Goal: Task Accomplishment & Management: Complete application form

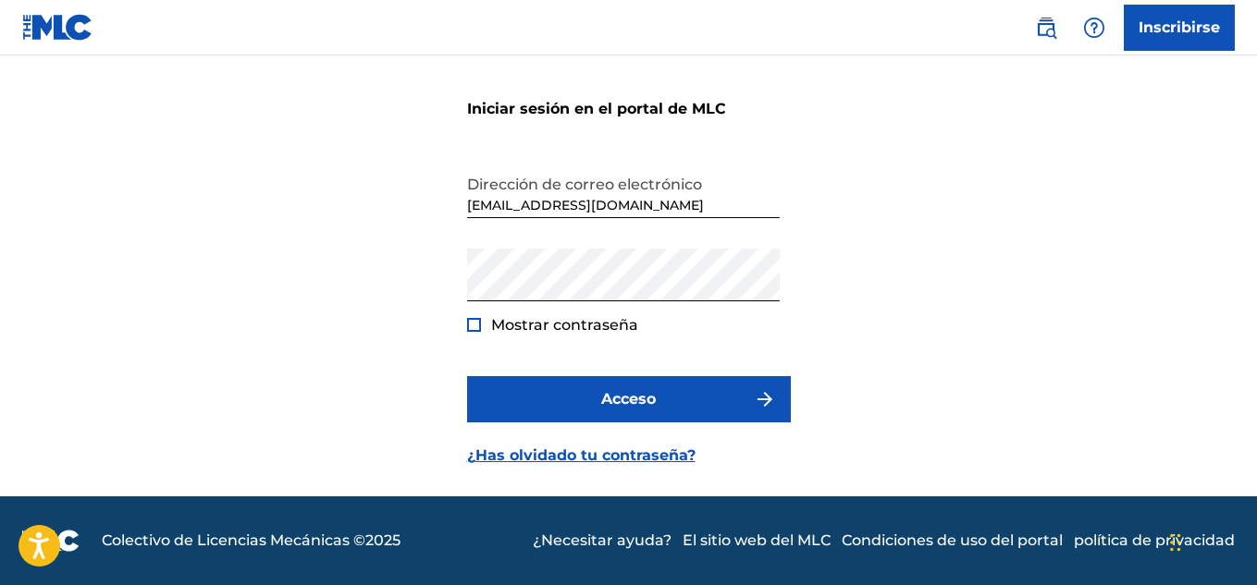
click at [531, 314] on span "Mostrar contraseña" at bounding box center [564, 325] width 147 height 22
click at [473, 323] on div at bounding box center [474, 325] width 14 height 14
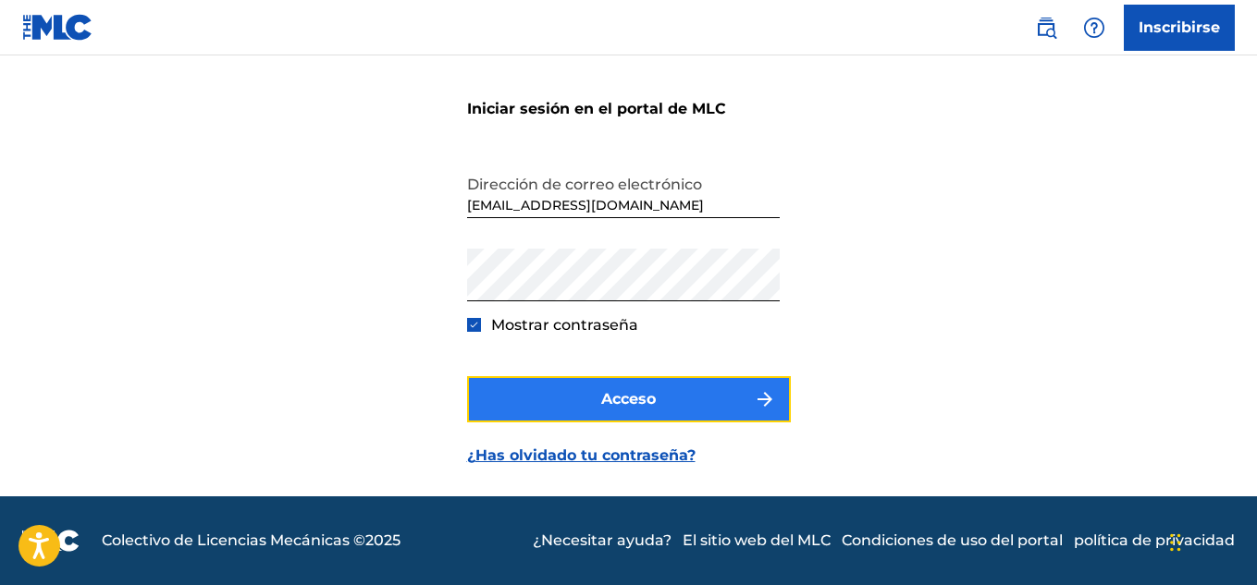
click at [588, 400] on button "Acceso" at bounding box center [629, 399] width 324 height 46
click at [608, 399] on font "Acceso" at bounding box center [628, 399] width 55 height 18
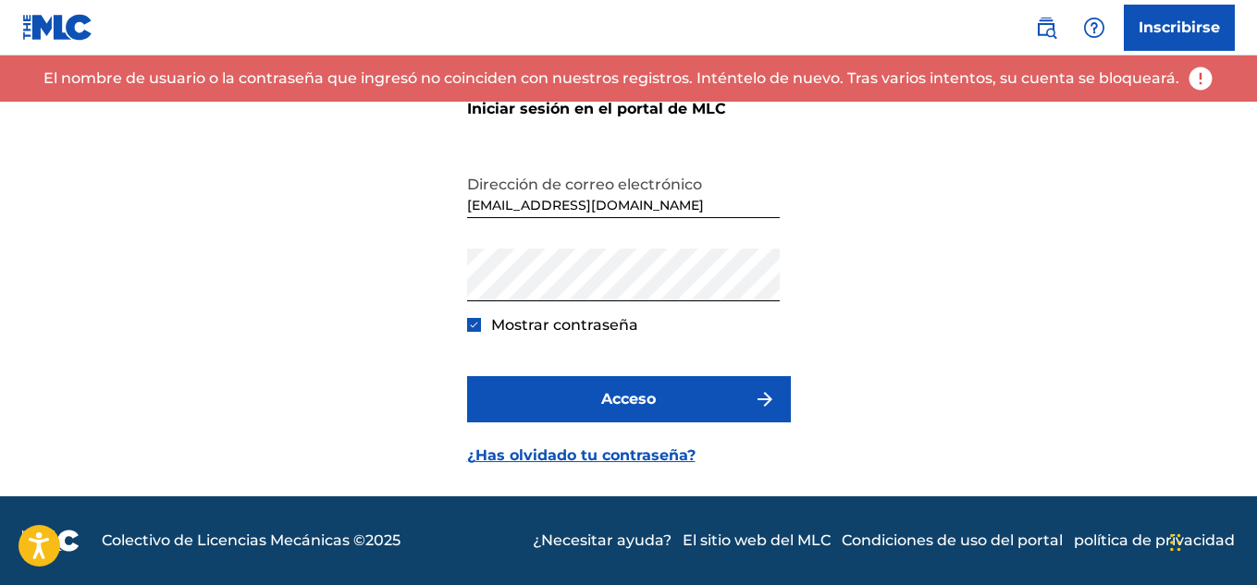
click at [894, 348] on div "Iniciar sesión en el portal de MLC Dirección de correo electrónico [EMAIL_ADDRE…" at bounding box center [628, 263] width 1257 height 467
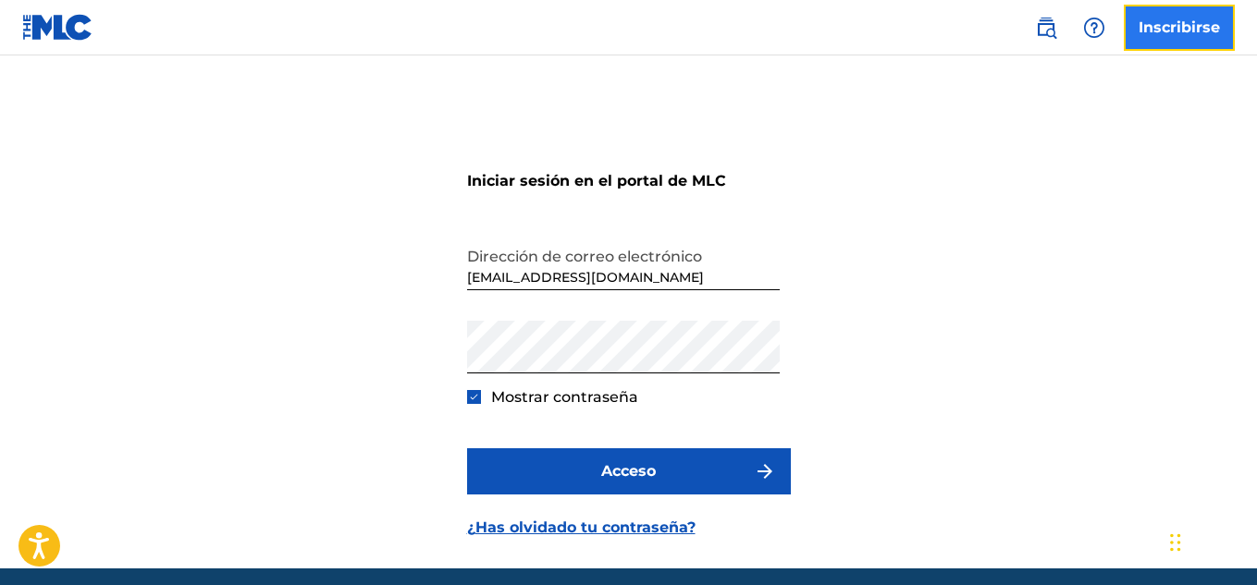
click at [1194, 30] on font "Inscribirse" at bounding box center [1178, 27] width 81 height 18
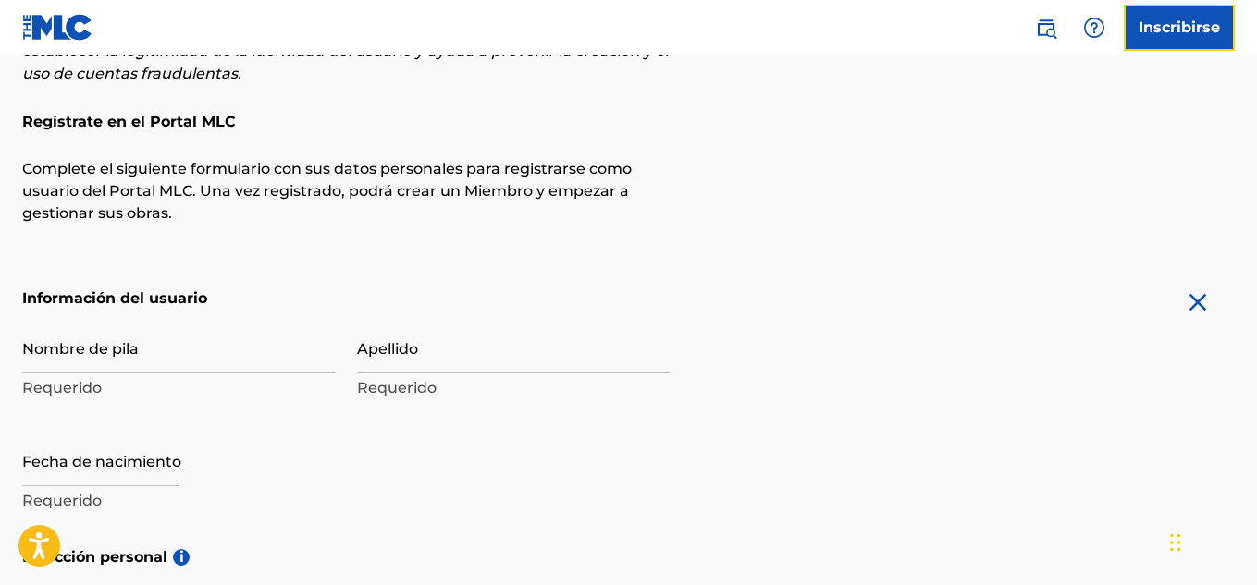
scroll to position [277, 0]
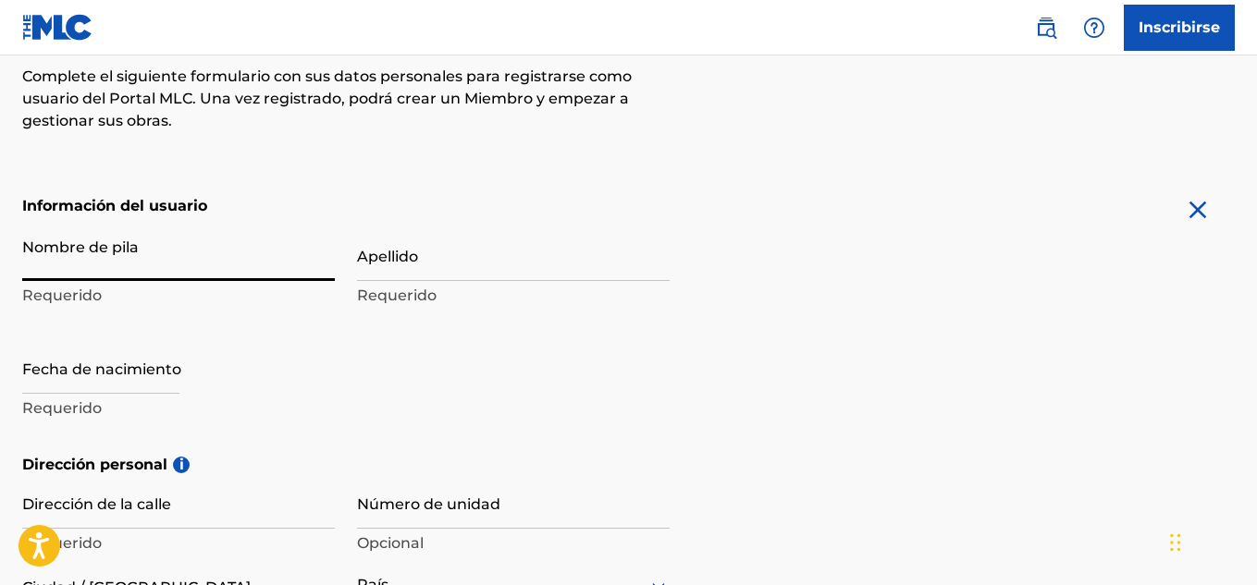
click at [149, 269] on input "Nombre de pila" at bounding box center [178, 254] width 313 height 53
type input "D"
type input "Sign up"
type input "[PERSON_NAME]"
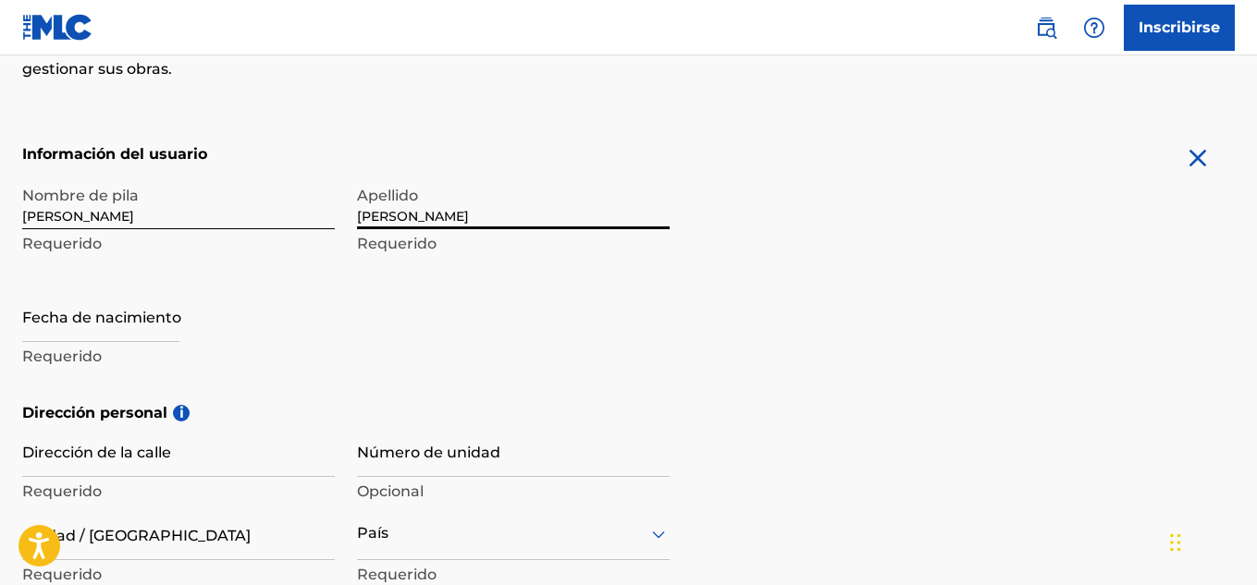
scroll to position [370, 0]
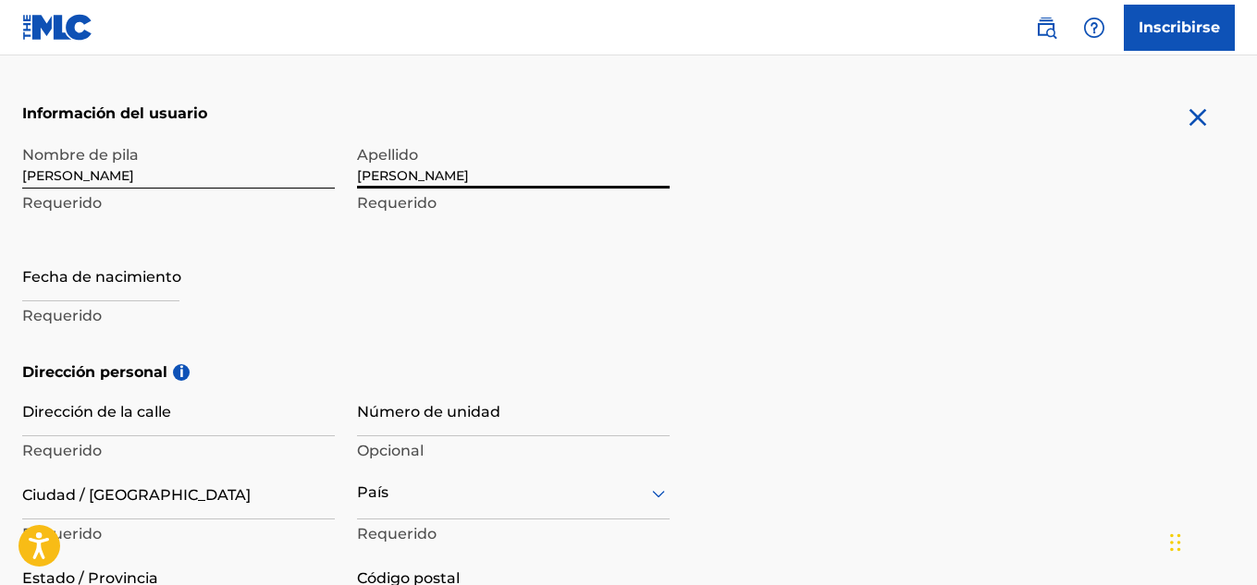
type input "[PERSON_NAME]"
click at [119, 307] on p "Requerido" at bounding box center [178, 316] width 313 height 22
click at [86, 280] on input "text" at bounding box center [100, 275] width 157 height 53
select select "8"
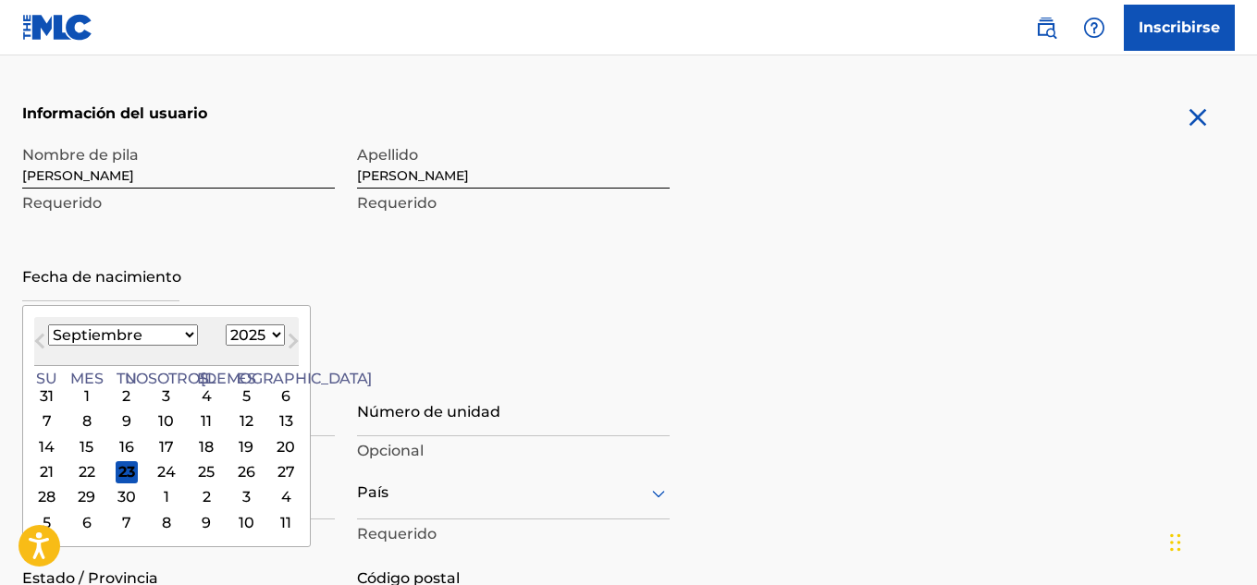
click at [226, 334] on select "1899 1900 1901 1902 1903 1904 1905 1906 1907 1908 1909 1910 1911 1912 1913 1914…" at bounding box center [255, 335] width 59 height 21
select select "1995"
click at [226, 325] on select "1899 1900 1901 1902 1903 1904 1905 1906 1907 1908 1909 1910 1911 1912 1913 1914…" at bounding box center [255, 335] width 59 height 21
click at [151, 336] on select "Enero Febrero Marzo Abril Puede Junio [PERSON_NAME] Septiembre Octubre Noviembr…" at bounding box center [123, 335] width 150 height 21
select select "0"
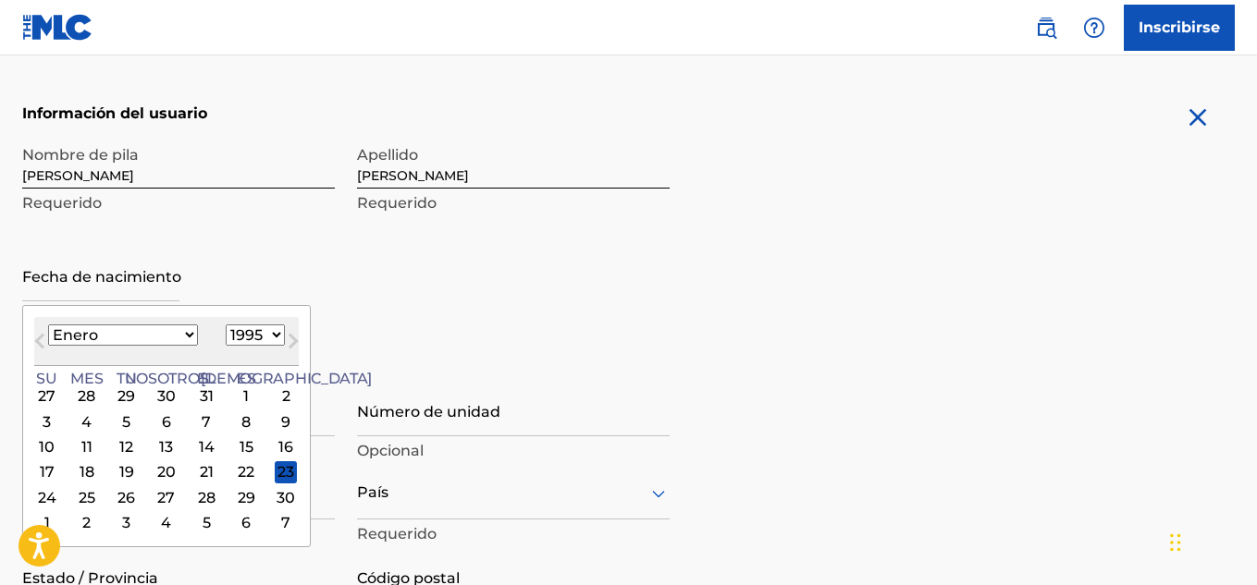
click at [48, 325] on select "Enero Febrero Marzo Abril Puede Junio [PERSON_NAME] Septiembre Octubre Noviembr…" at bounding box center [123, 335] width 150 height 21
click at [275, 475] on div "28" at bounding box center [286, 472] width 22 height 22
type input "[DATE]"
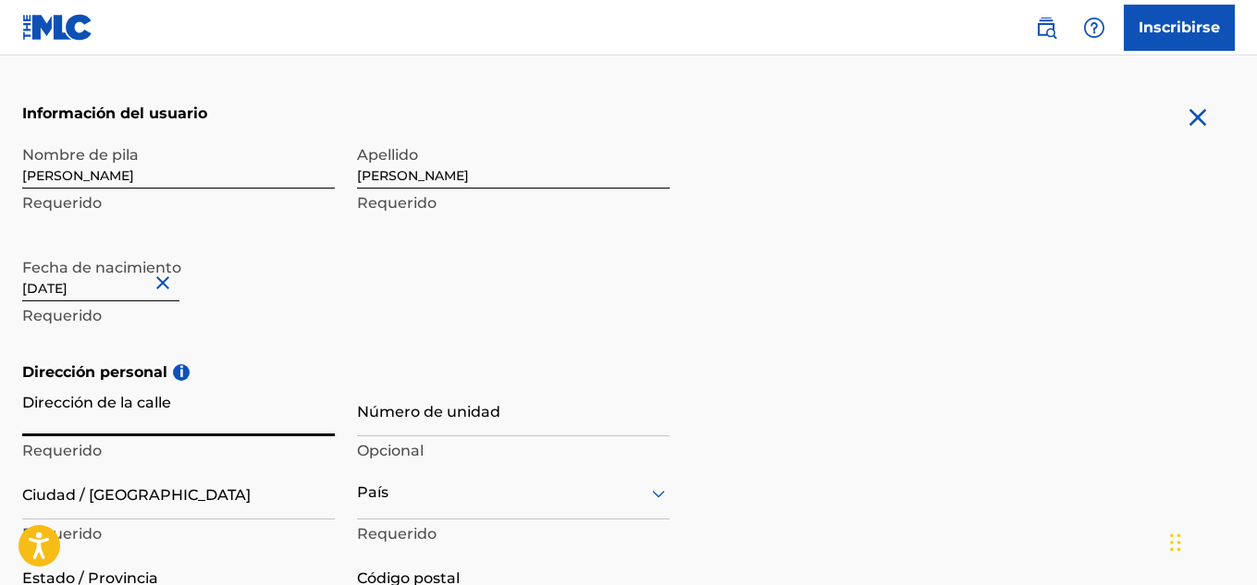
click at [226, 411] on input "Dirección de la calle" at bounding box center [178, 410] width 313 height 53
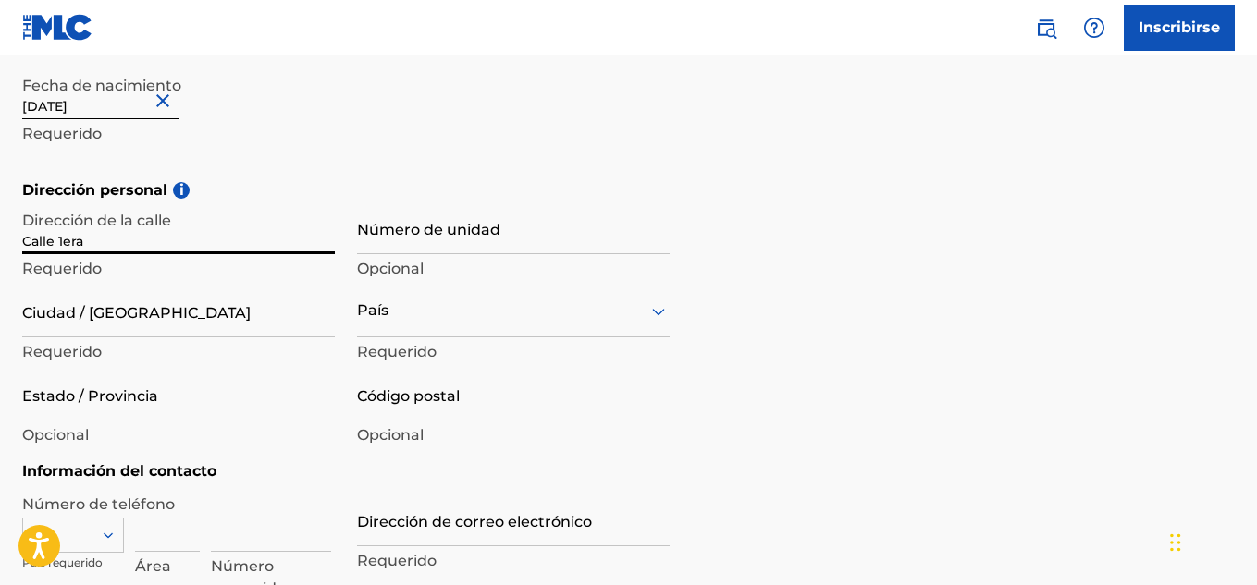
scroll to position [647, 0]
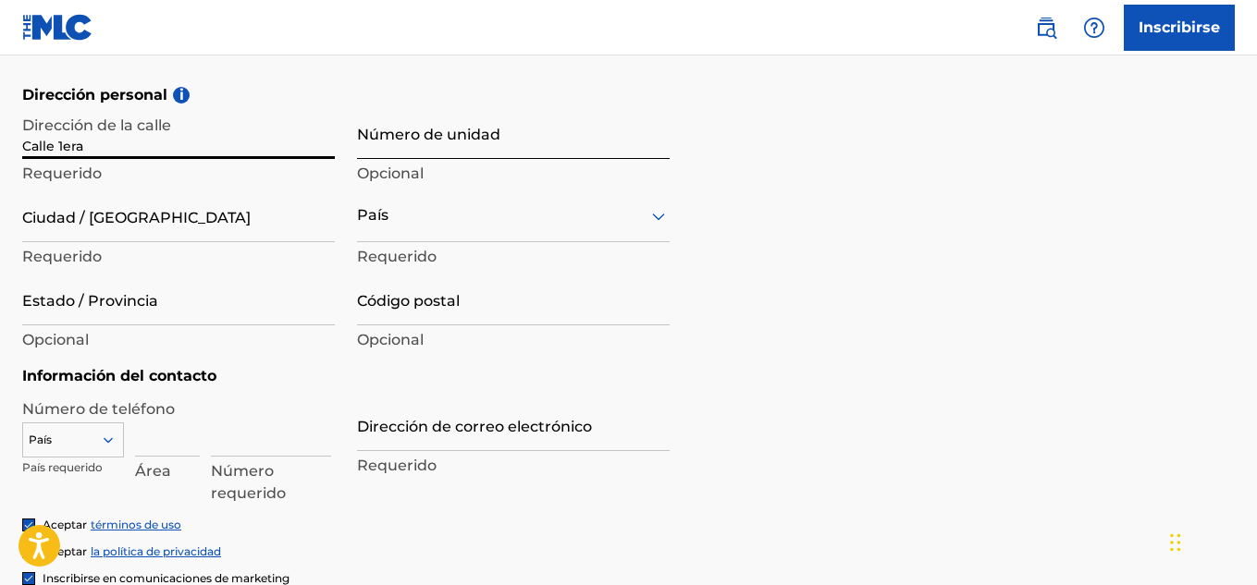
type input "Calle 1era"
click at [377, 139] on input "Número de unidad" at bounding box center [513, 132] width 313 height 53
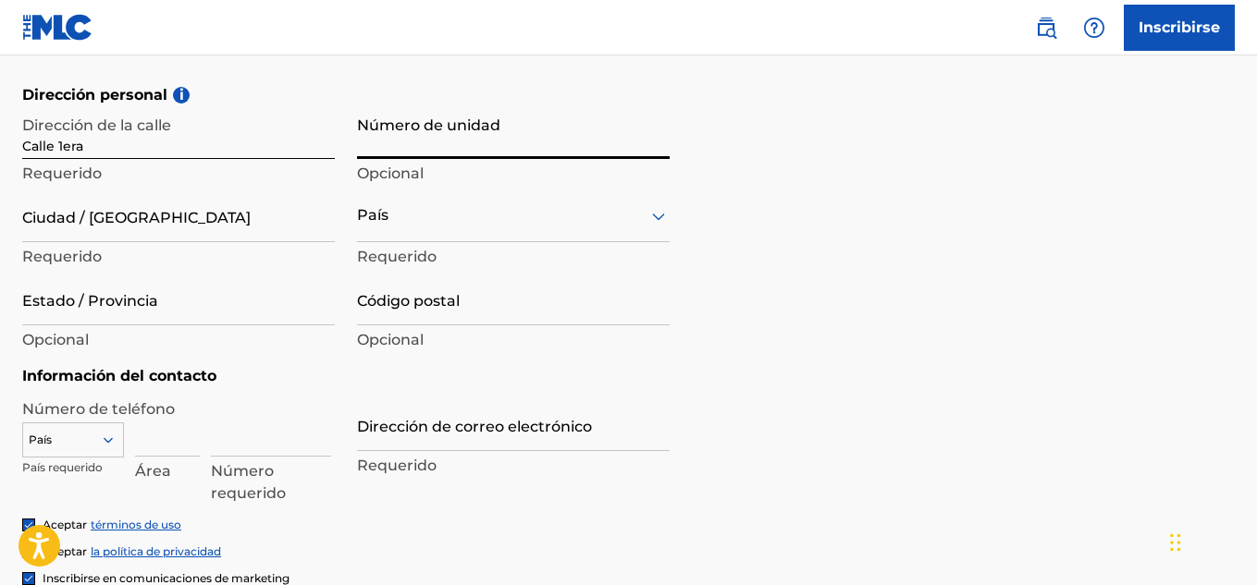
type input "Av principal 1"
type input "[GEOGRAPHIC_DATA]"
type input "090910"
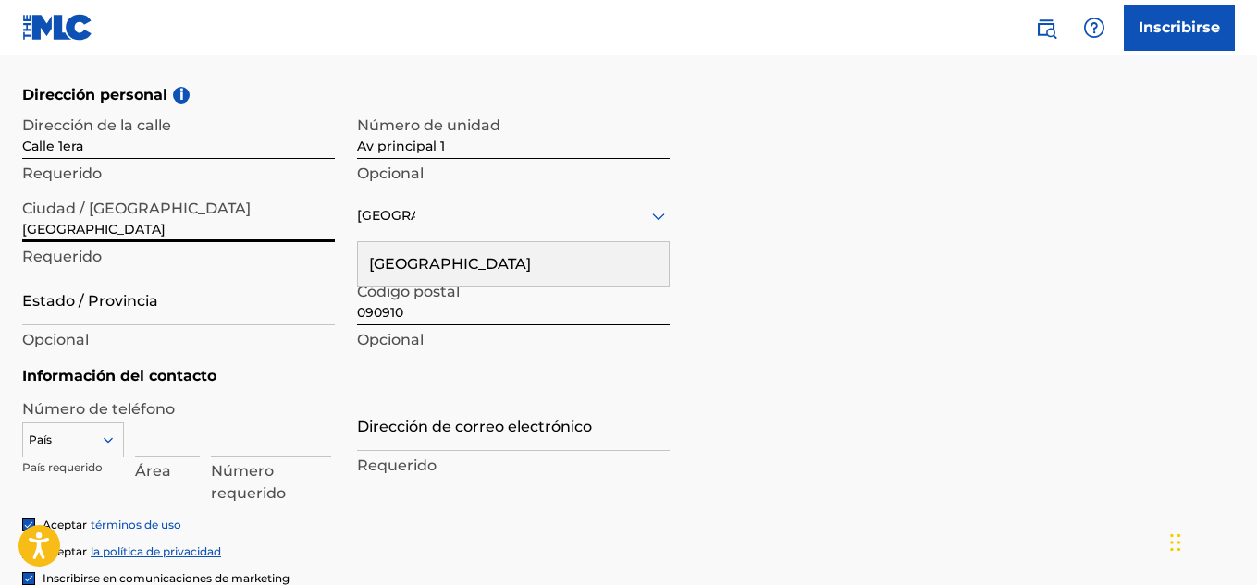
drag, startPoint x: 151, startPoint y: 226, endPoint x: 0, endPoint y: 221, distance: 150.8
click at [0, 227] on div "El MLC utiliza la verificación de identidad antes de registrar a un usuario par…" at bounding box center [628, 94] width 1257 height 1121
type input "[GEOGRAPHIC_DATA]"
click at [152, 313] on input "Estado / Provincia" at bounding box center [178, 299] width 313 height 53
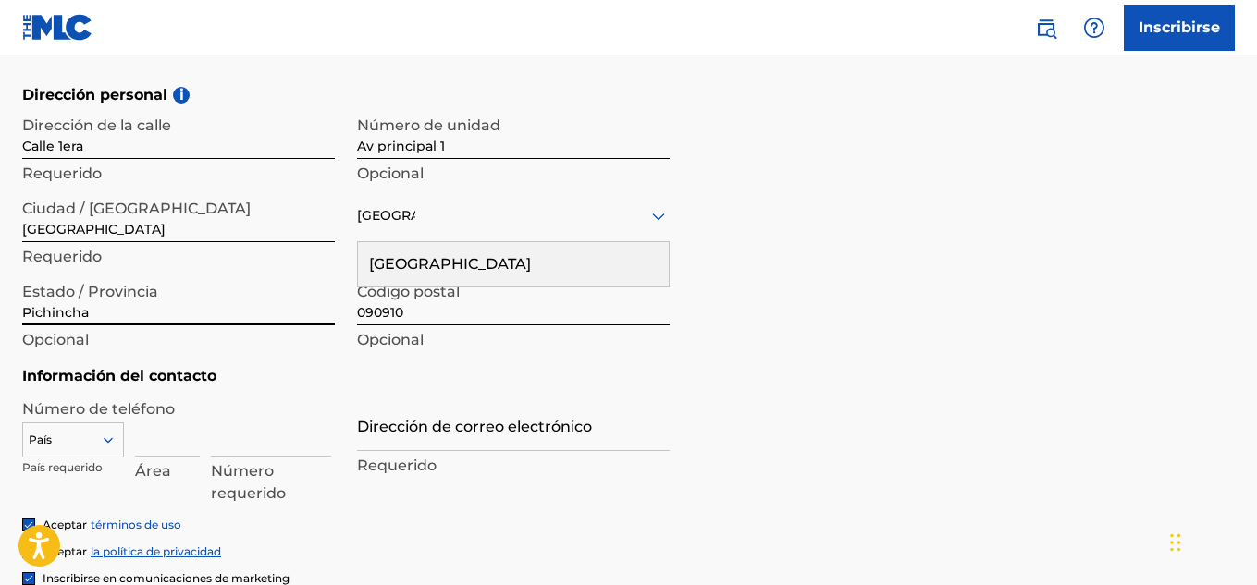
type input "Pichincha"
click at [344, 371] on h5 "Información del contacto" at bounding box center [345, 376] width 647 height 22
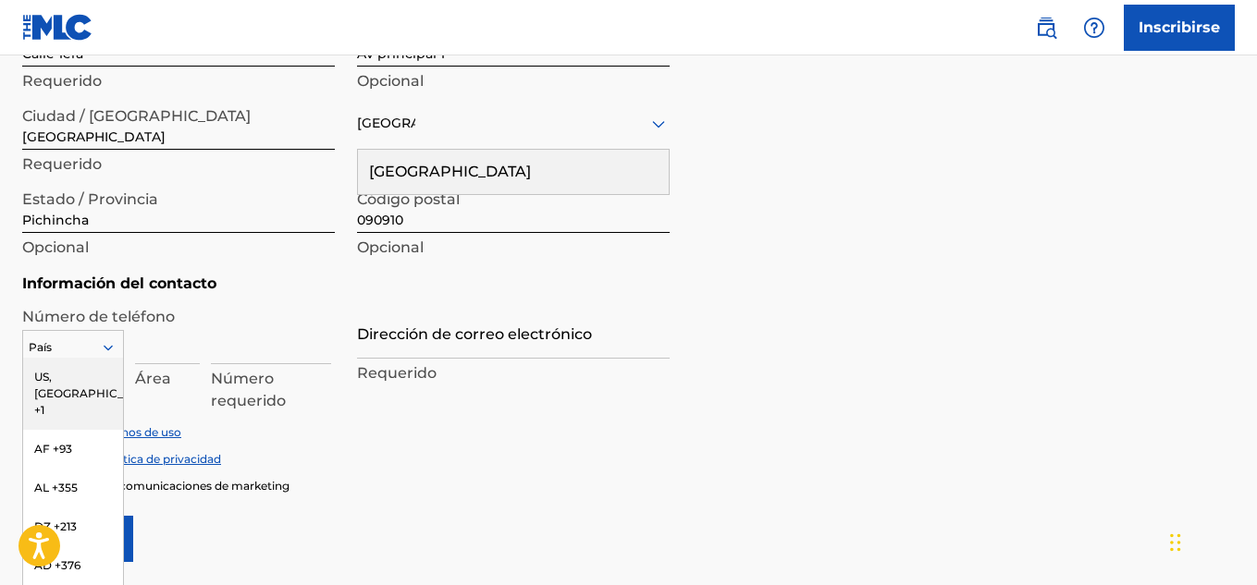
scroll to position [791, 0]
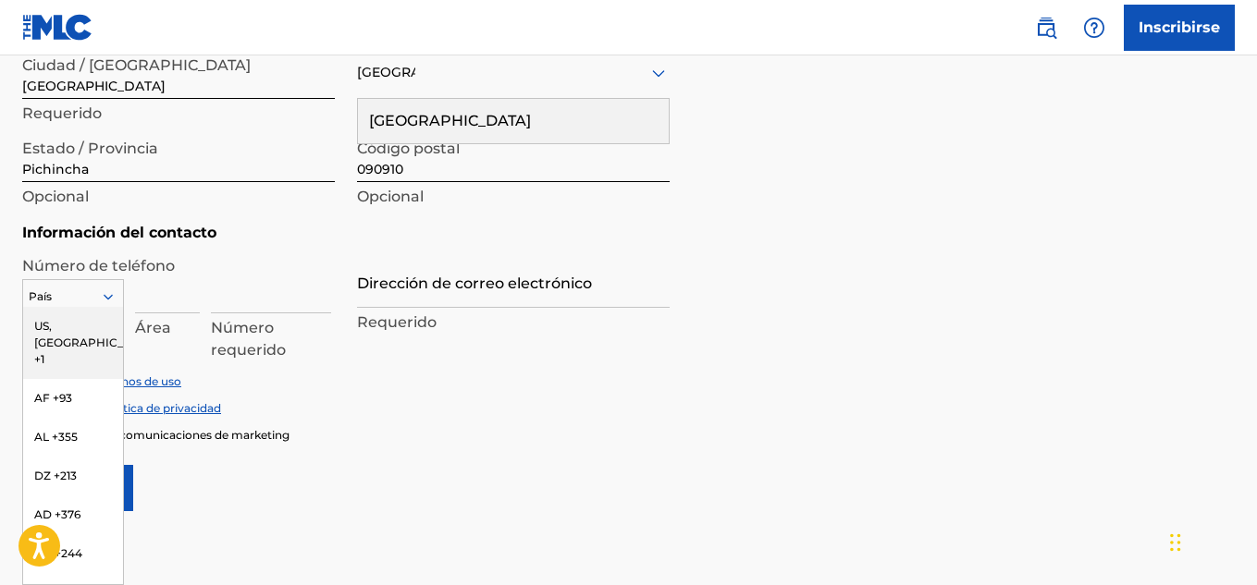
click at [111, 307] on div "216 results available. Use Up and Down to choose options, press Enter to select…" at bounding box center [73, 293] width 102 height 28
type input "ec"
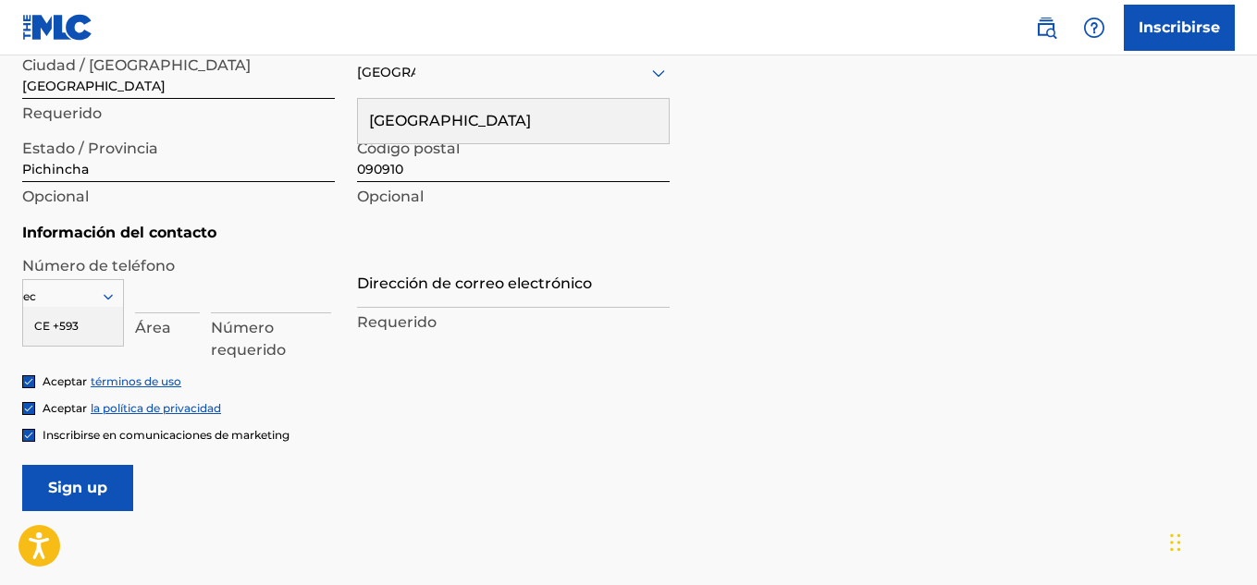
scroll to position [0, 0]
click at [68, 327] on font "CE +593" at bounding box center [56, 326] width 44 height 14
click at [197, 300] on input at bounding box center [167, 287] width 65 height 53
click at [229, 295] on input at bounding box center [271, 287] width 120 height 53
click at [401, 277] on input "Dirección de correo electrónico" at bounding box center [513, 281] width 313 height 53
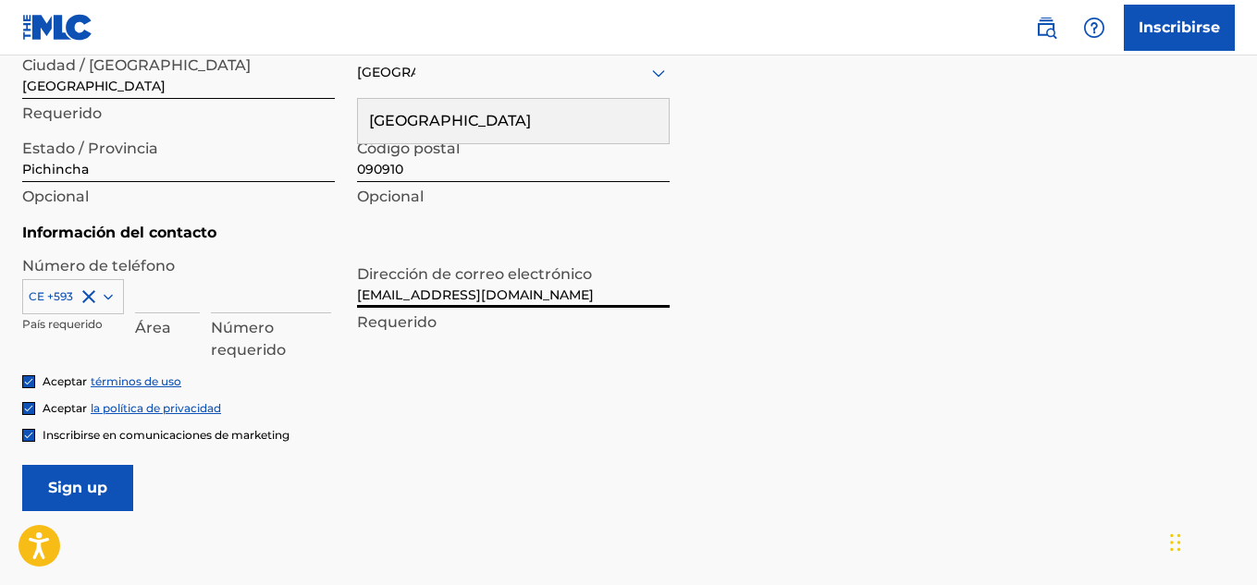
click at [426, 350] on div "Número de teléfono CE +593 País requerido Área Número requerido Dirección de co…" at bounding box center [345, 314] width 647 height 118
click at [422, 296] on input "[EMAIL_ADDRESS][DOMAIN_NAME]" at bounding box center [513, 281] width 313 height 53
type input "[EMAIL_ADDRESS][DOMAIN_NAME]"
click at [290, 309] on input at bounding box center [271, 287] width 120 height 53
type input "0983121127"
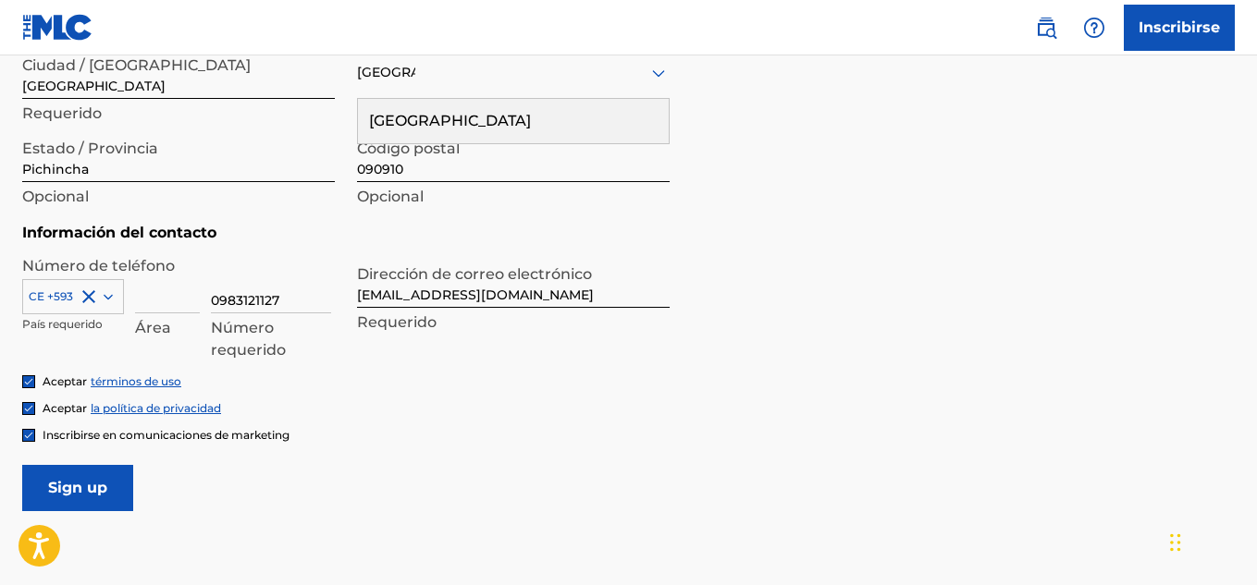
click at [448, 432] on div "Inscribirse en comunicaciones de marketing" at bounding box center [628, 435] width 1212 height 16
click at [104, 499] on input "Sign up" at bounding box center [77, 488] width 111 height 46
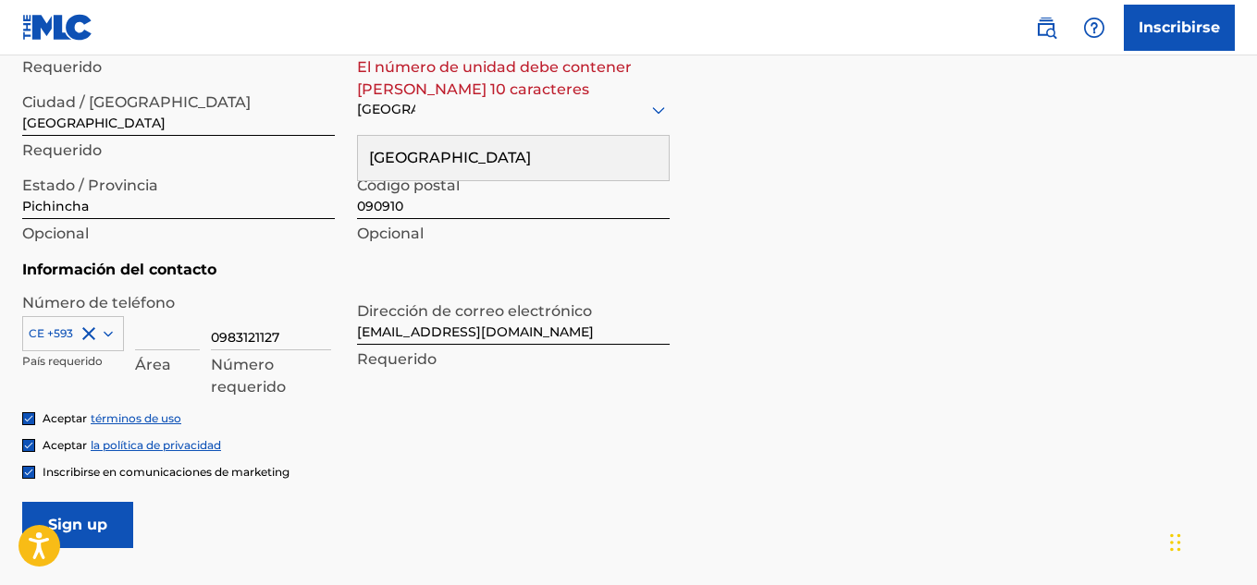
scroll to position [661, 0]
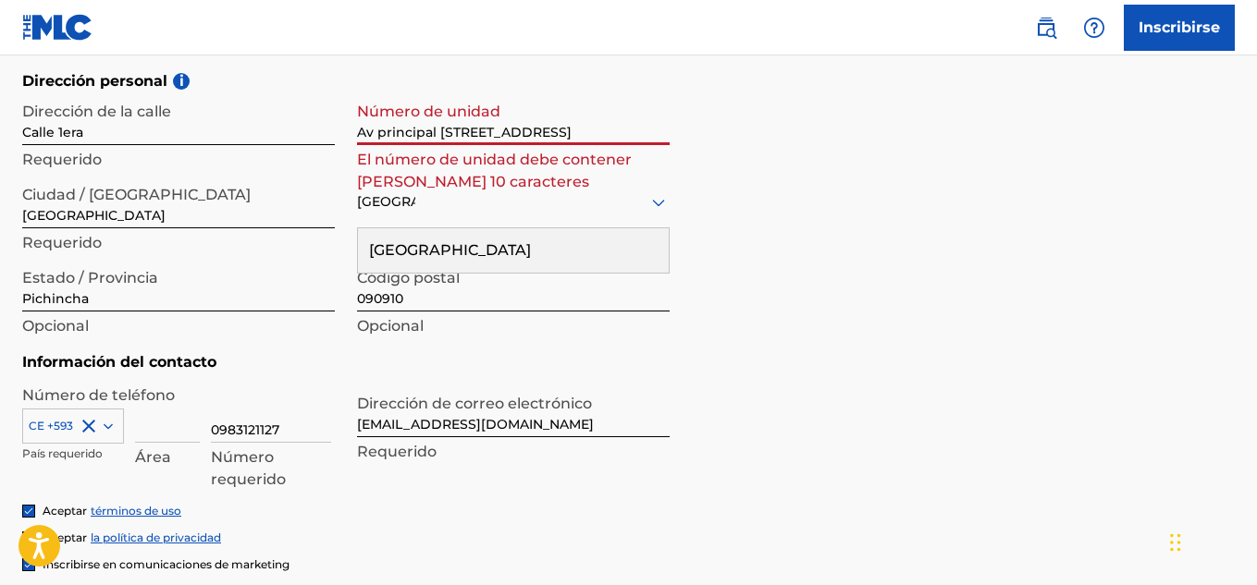
type input "Av principal [STREET_ADDRESS]"
click at [718, 294] on div "Dirección personal i Dirección de la [GEOGRAPHIC_DATA] Número de unidad Av prin…" at bounding box center [628, 210] width 1212 height 281
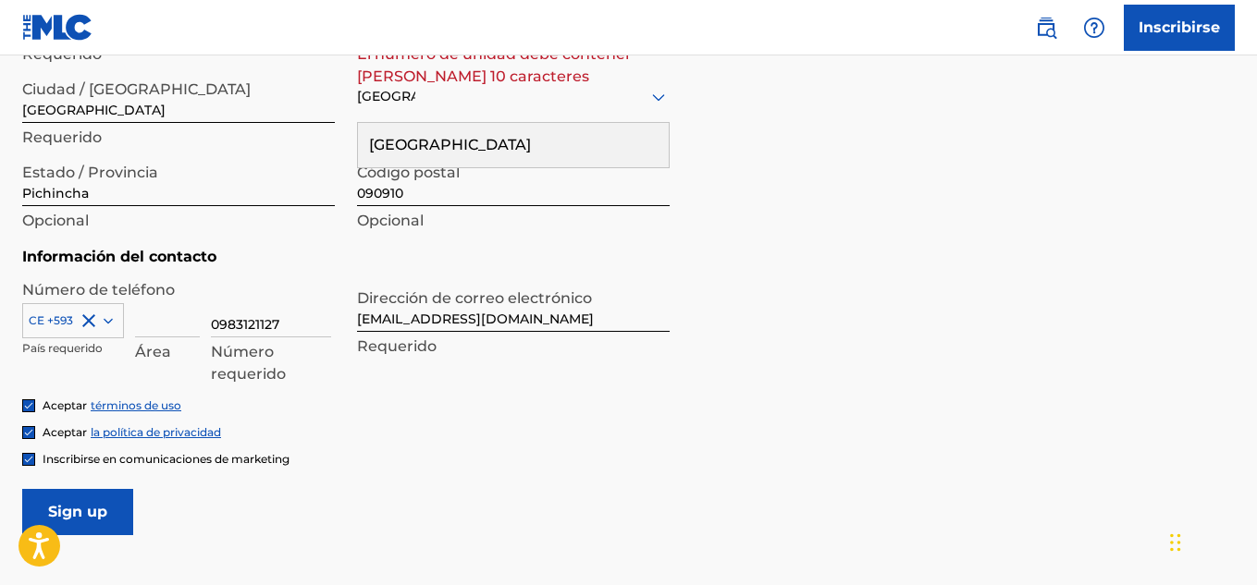
scroll to position [909, 0]
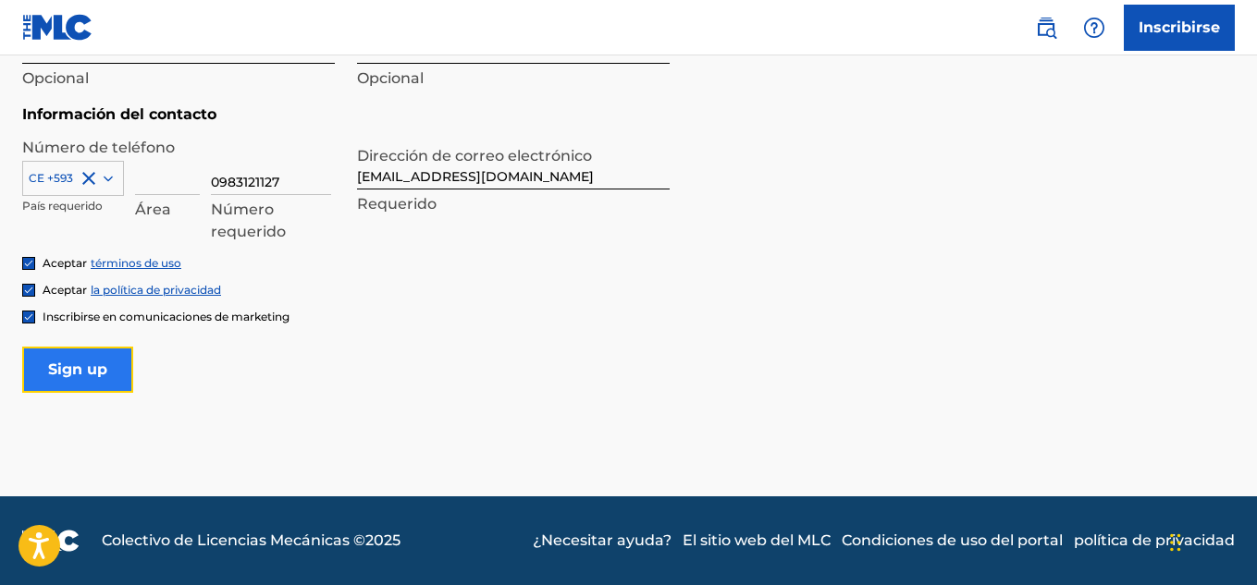
click at [99, 373] on input "Sign up" at bounding box center [77, 370] width 111 height 46
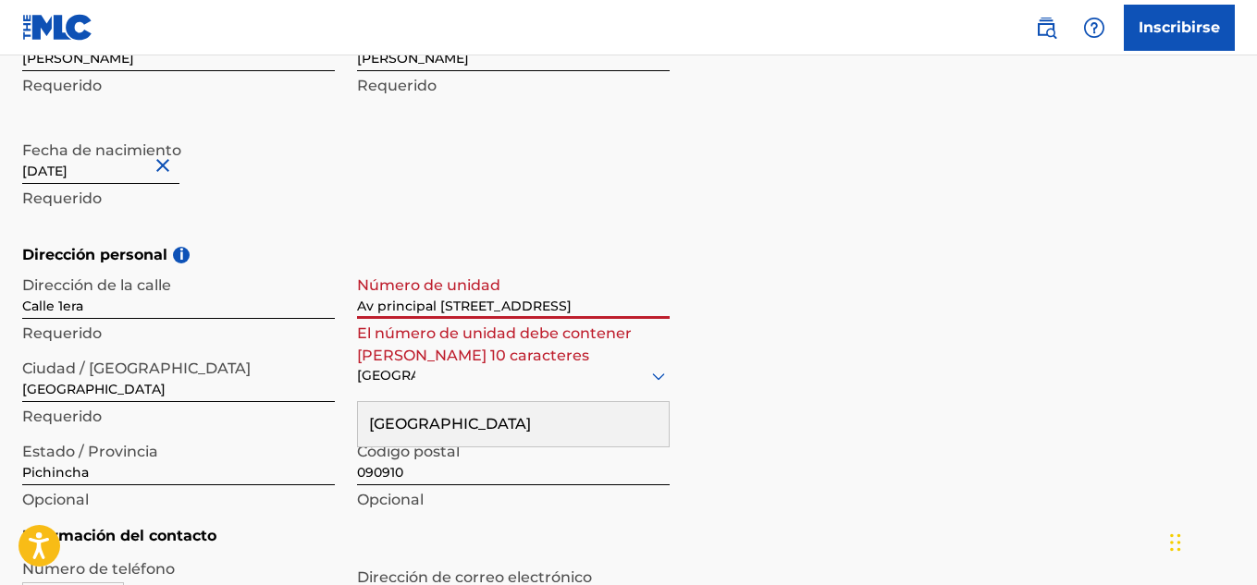
drag, startPoint x: 527, startPoint y: 307, endPoint x: 338, endPoint y: 325, distance: 189.5
click at [338, 325] on div "Dirección de la [GEOGRAPHIC_DATA] Número de unidad Av principal 1 calle 1era El…" at bounding box center [345, 391] width 647 height 250
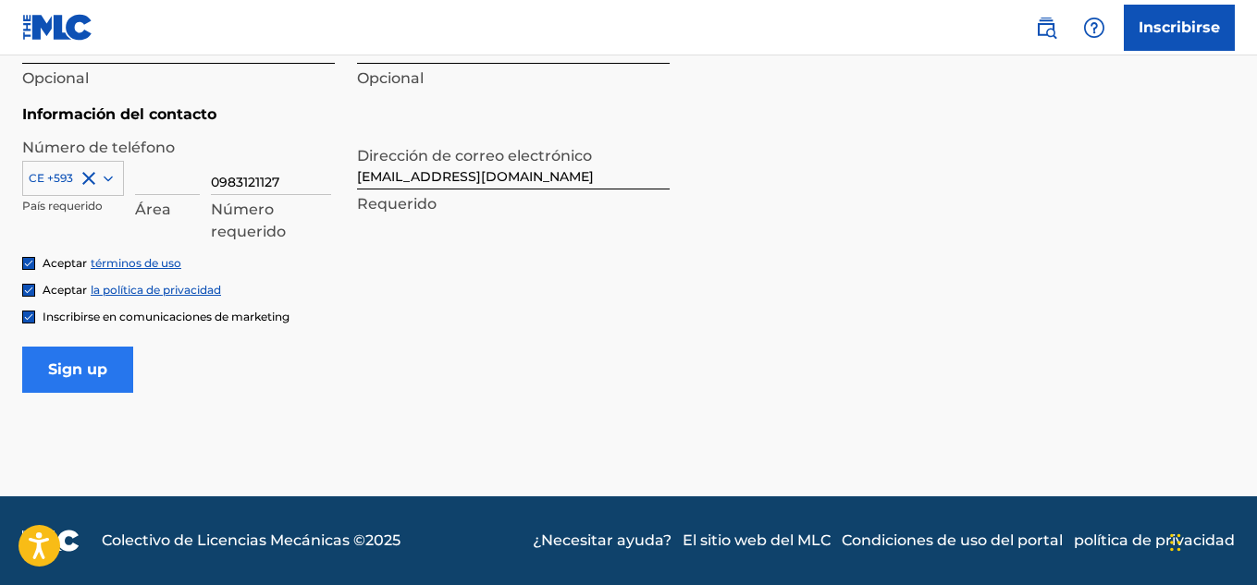
type input "123456789"
click at [85, 369] on input "Sign up" at bounding box center [77, 370] width 111 height 46
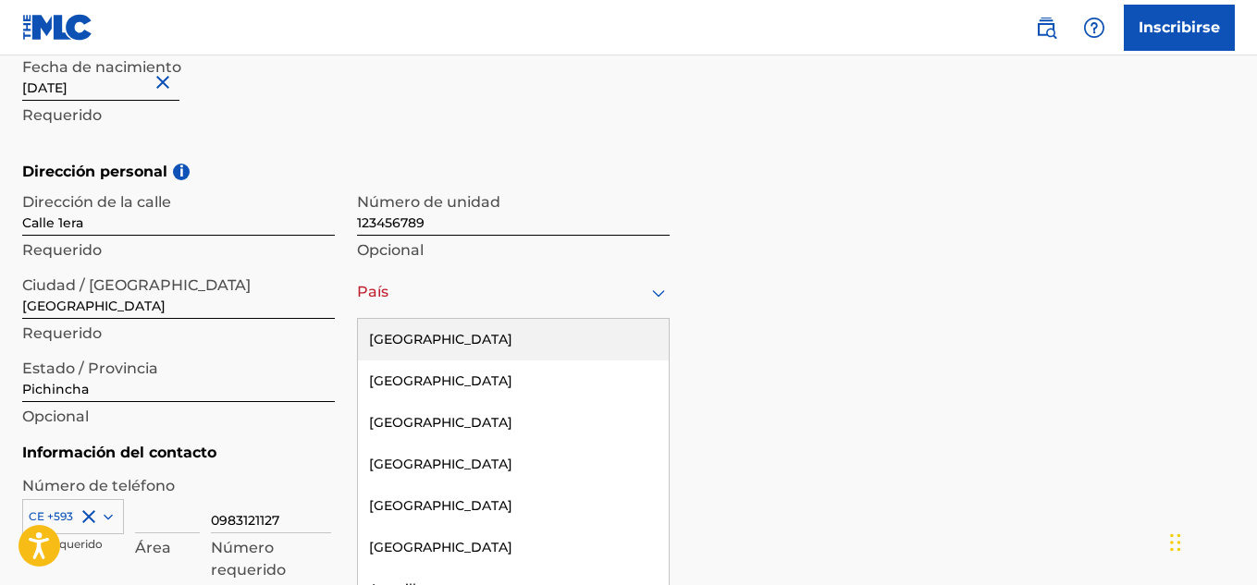
scroll to position [583, 0]
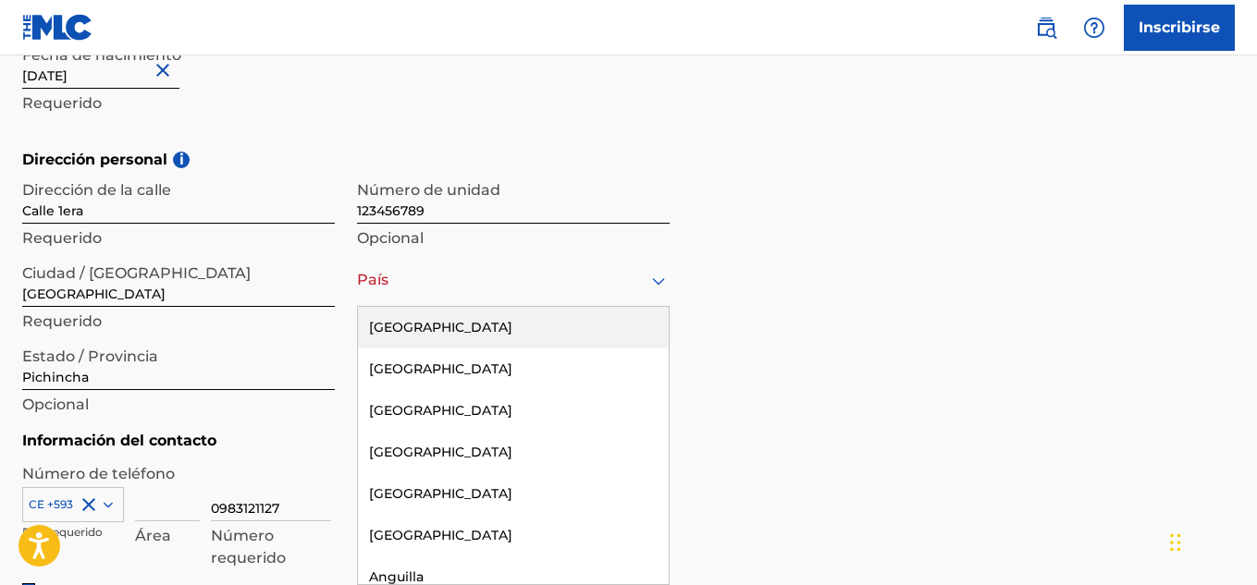
click at [399, 302] on div "País" at bounding box center [513, 280] width 313 height 53
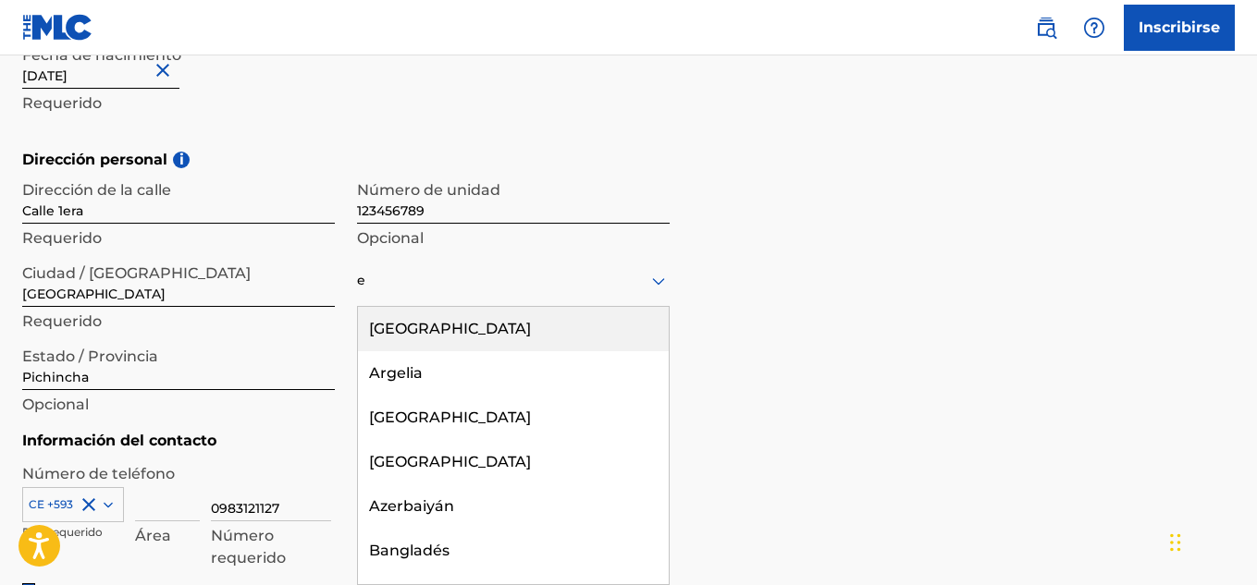
type input "ec"
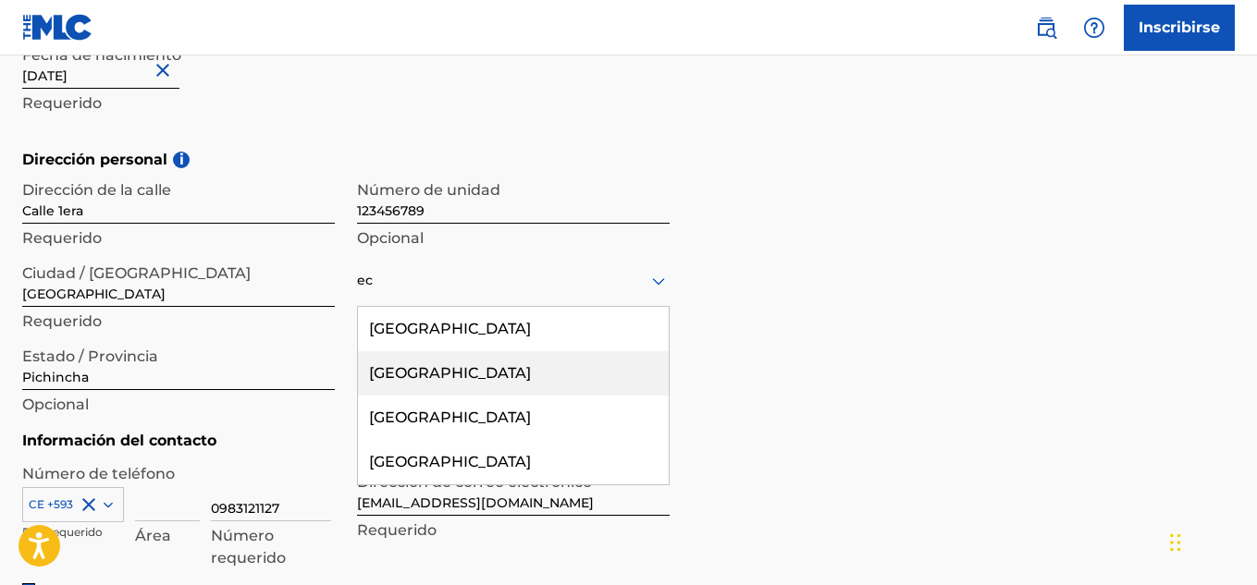
click at [375, 375] on font "[GEOGRAPHIC_DATA]" at bounding box center [450, 373] width 162 height 18
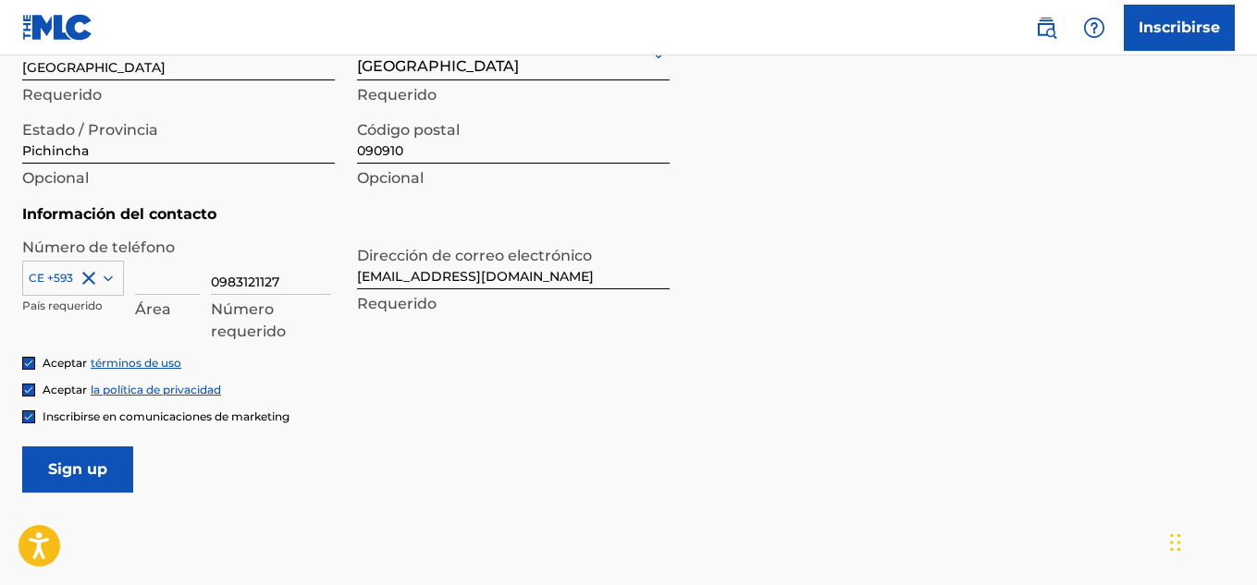
scroll to position [860, 0]
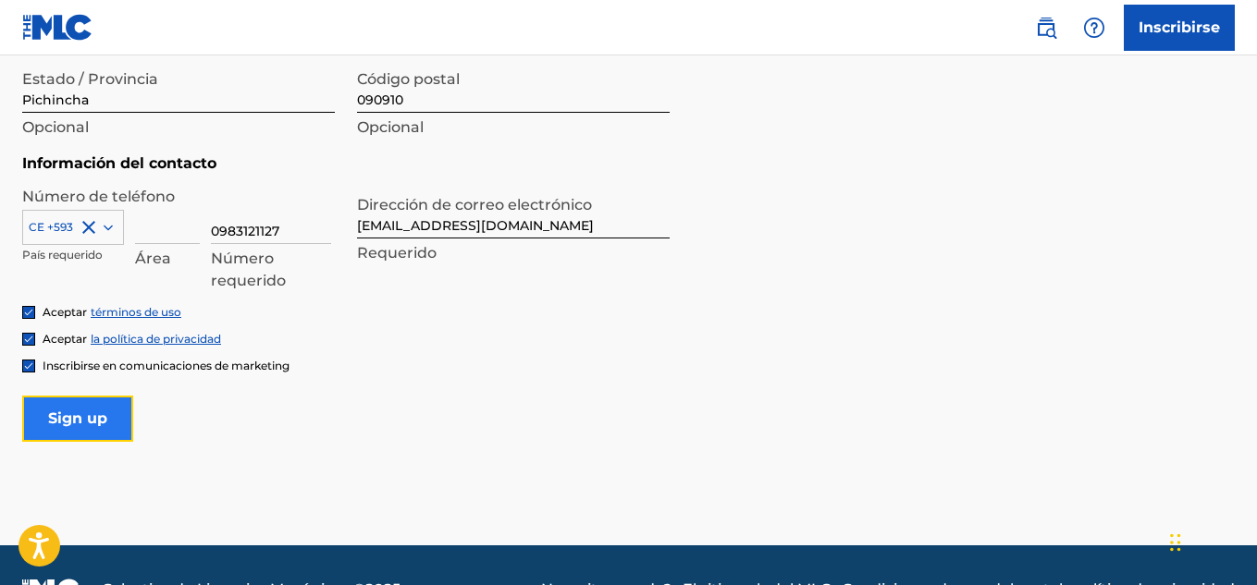
click at [68, 411] on input "Sign up" at bounding box center [77, 419] width 111 height 46
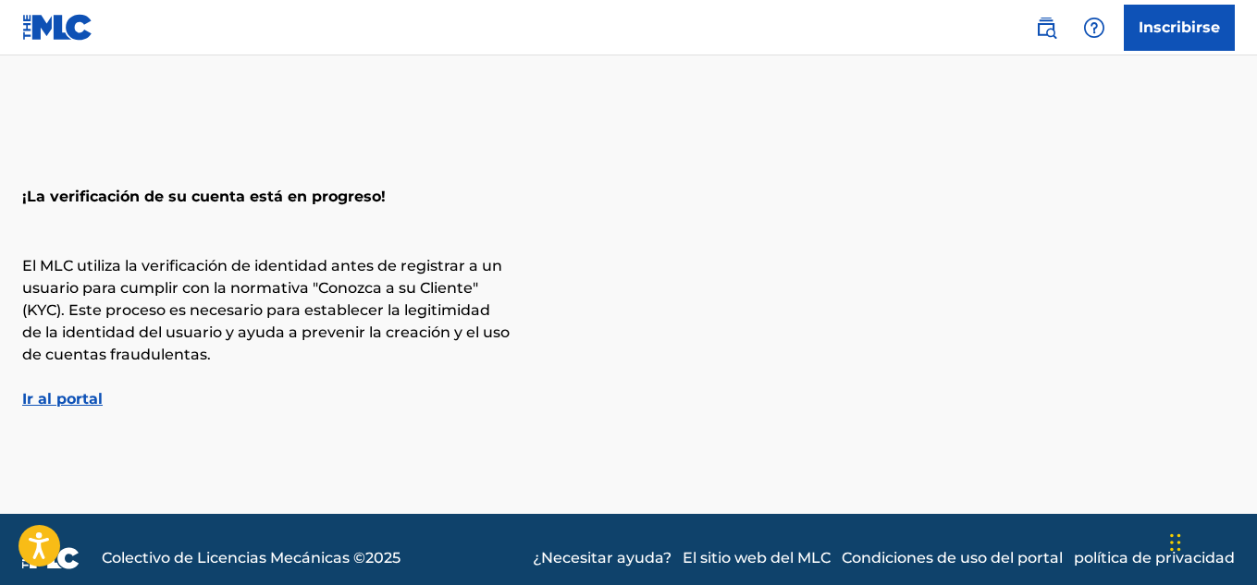
scroll to position [39, 0]
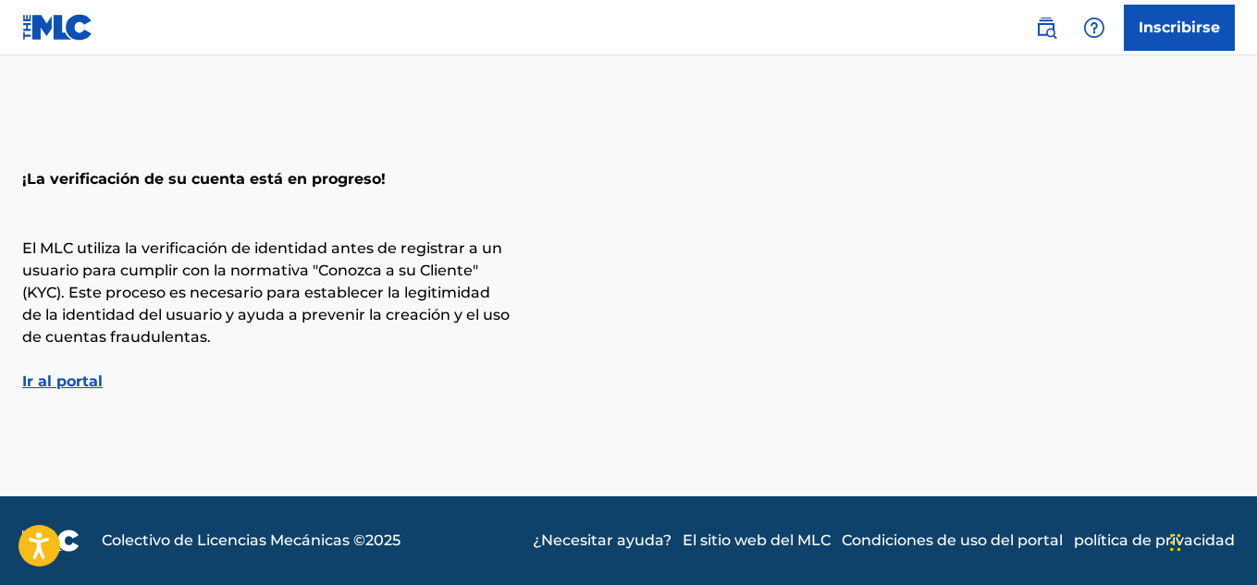
click at [77, 379] on font "Ir al portal" at bounding box center [62, 382] width 80 height 18
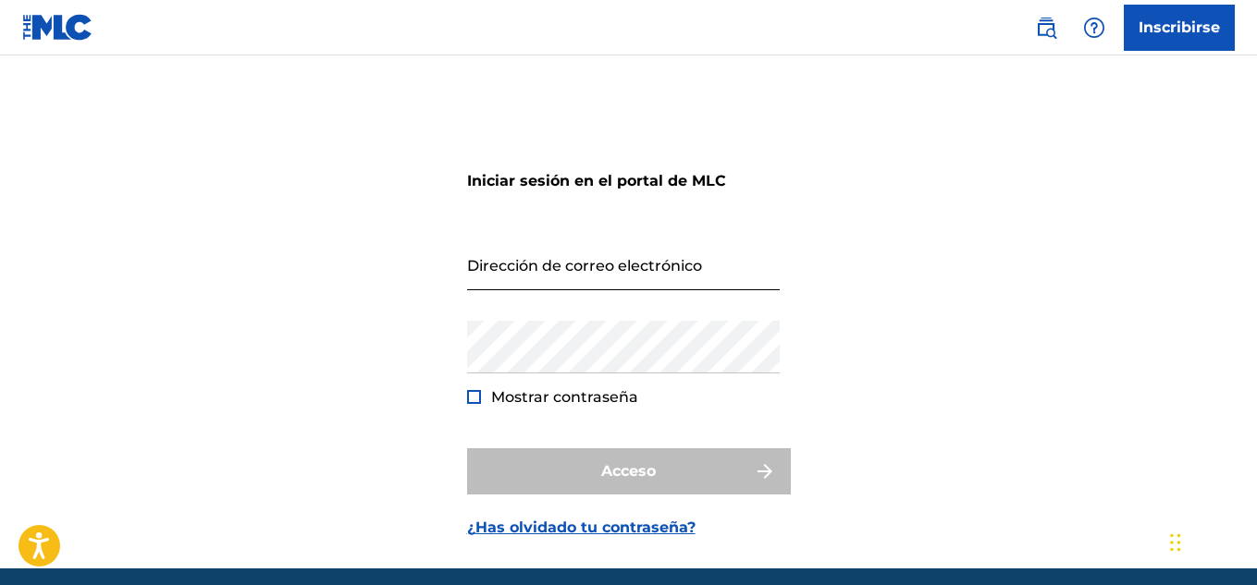
click at [650, 276] on input "Dirección de correo electrónico" at bounding box center [623, 264] width 313 height 53
click at [890, 280] on div "Iniciar sesión en el portal de MLC Dirección de correo electrónico Contraseña M…" at bounding box center [628, 335] width 1257 height 467
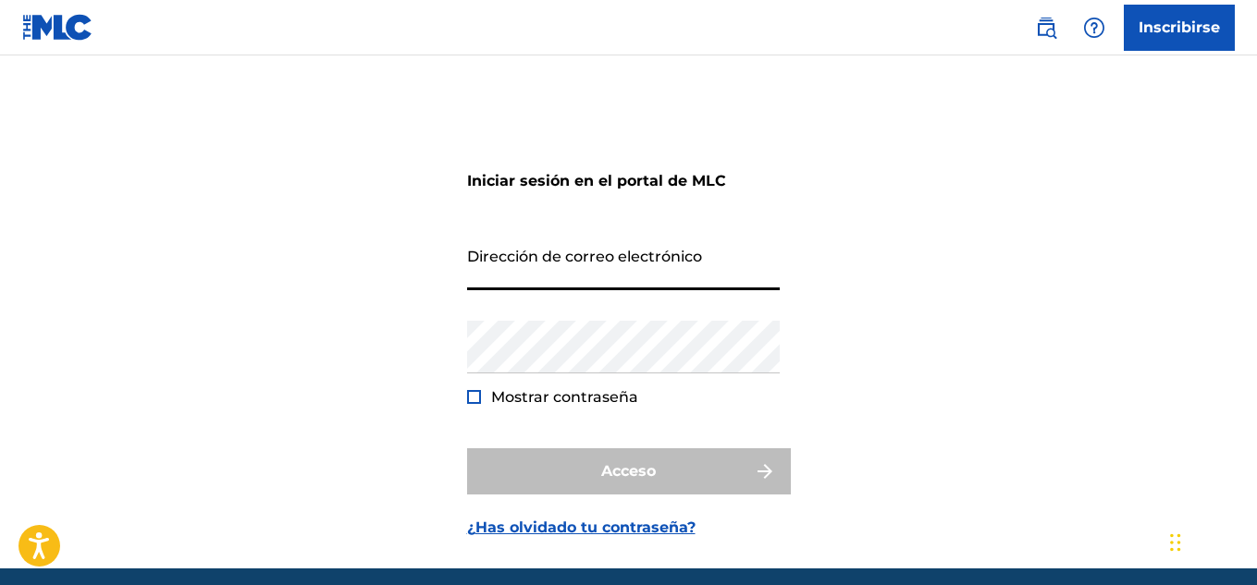
click at [642, 266] on input "Dirección de correo electrónico" at bounding box center [623, 264] width 313 height 53
type input "[EMAIL_ADDRESS][DOMAIN_NAME]"
drag, startPoint x: 661, startPoint y: 279, endPoint x: 393, endPoint y: 291, distance: 268.4
click at [393, 291] on div "Iniciar sesión en el portal de MLC Dirección de correo electrónico [EMAIL_ADDRE…" at bounding box center [628, 335] width 1257 height 467
type input "[EMAIL_ADDRESS][DOMAIN_NAME]"
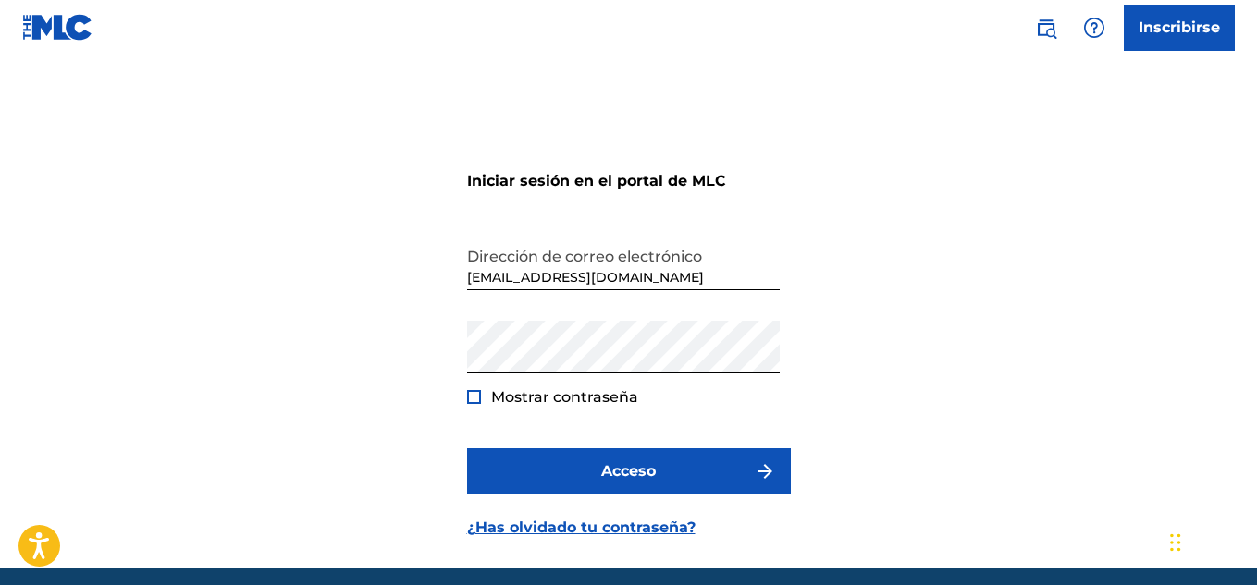
click at [560, 399] on font "Mostrar contraseña" at bounding box center [564, 397] width 147 height 18
click at [473, 393] on div at bounding box center [474, 397] width 14 height 14
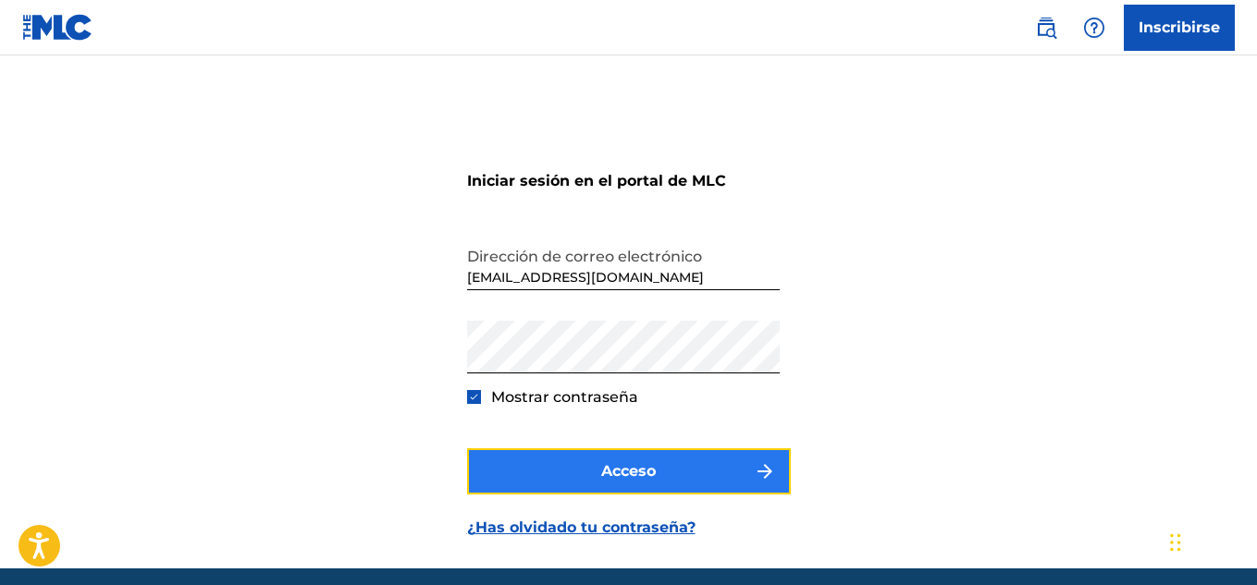
click at [553, 469] on button "Acceso" at bounding box center [629, 471] width 324 height 46
